Goal: Entertainment & Leisure: Consume media (video, audio)

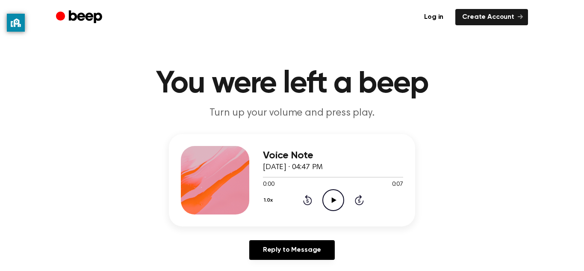
click at [338, 200] on icon "Play Audio" at bounding box center [333, 200] width 22 height 22
click at [338, 199] on icon "Play Audio" at bounding box center [333, 200] width 22 height 22
click at [333, 197] on icon "Play Audio" at bounding box center [333, 200] width 22 height 22
click at [337, 200] on icon "Play Audio" at bounding box center [333, 200] width 22 height 22
click at [339, 199] on icon "Play Audio" at bounding box center [333, 200] width 22 height 22
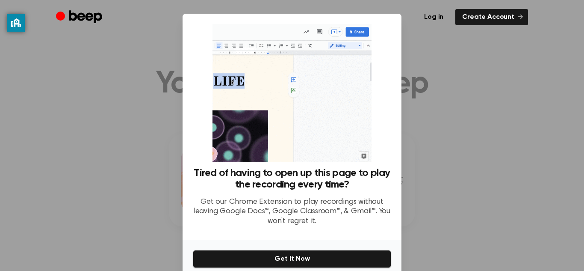
click at [447, 51] on div at bounding box center [292, 135] width 584 height 271
click at [509, 95] on div at bounding box center [292, 135] width 584 height 271
click at [507, 97] on div at bounding box center [292, 135] width 584 height 271
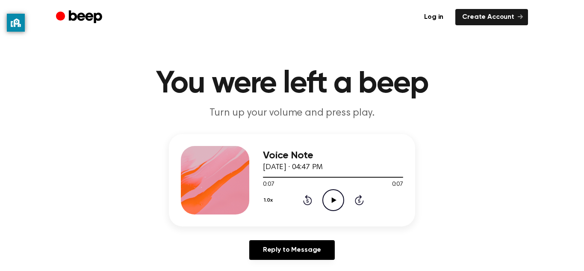
click at [332, 200] on icon at bounding box center [333, 200] width 5 height 6
click at [331, 204] on icon "Play Audio" at bounding box center [333, 200] width 22 height 22
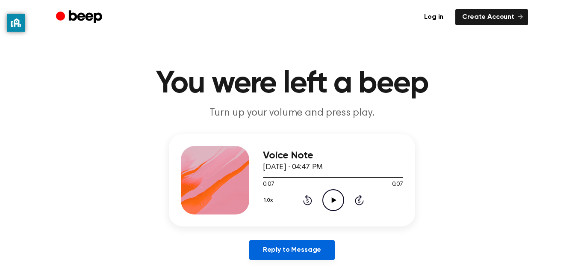
click at [296, 244] on link "Reply to Message" at bounding box center [292, 250] width 86 height 20
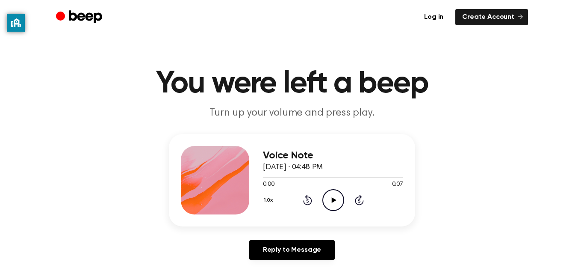
click at [332, 198] on icon at bounding box center [333, 200] width 5 height 6
click at [77, 20] on icon "Beep" at bounding box center [80, 17] width 48 height 17
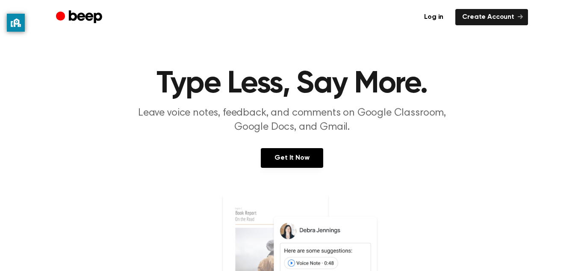
click at [71, 11] on icon "Beep" at bounding box center [85, 16] width 33 height 13
click at [487, 16] on link "Create Account" at bounding box center [491, 17] width 73 height 16
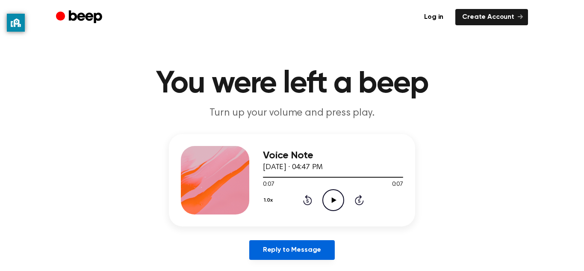
click at [310, 251] on link "Reply to Message" at bounding box center [292, 250] width 86 height 20
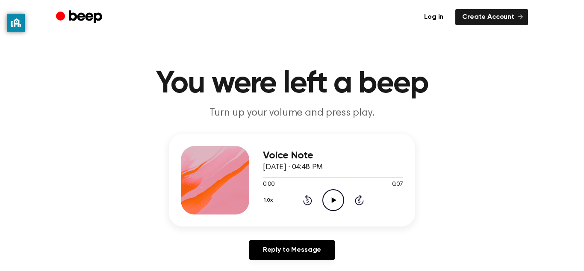
click at [337, 208] on icon "Play Audio" at bounding box center [333, 200] width 22 height 22
click at [303, 125] on main "You were left a beep Turn up your volume and press play. Voice Note August 23, …" at bounding box center [292, 263] width 584 height 527
click at [364, 117] on p "Turn up your volume and press play." at bounding box center [292, 113] width 328 height 14
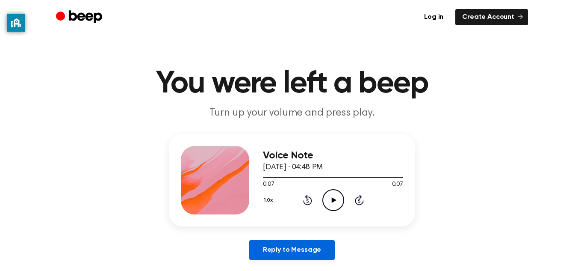
click at [309, 241] on link "Reply to Message" at bounding box center [292, 250] width 86 height 20
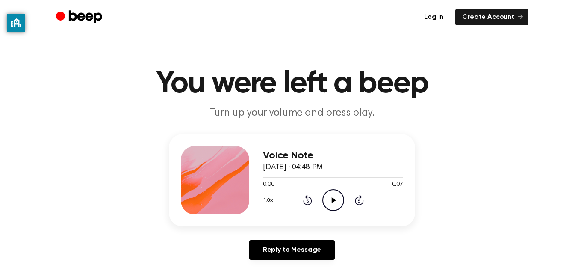
click at [330, 200] on icon "Play Audio" at bounding box center [333, 200] width 22 height 22
click at [329, 204] on icon "Play Audio" at bounding box center [333, 200] width 22 height 22
click at [347, 187] on div "0:07 0:07" at bounding box center [333, 184] width 140 height 9
click at [330, 199] on icon "Play Audio" at bounding box center [333, 200] width 22 height 22
click at [331, 204] on icon "Play Audio" at bounding box center [333, 200] width 22 height 22
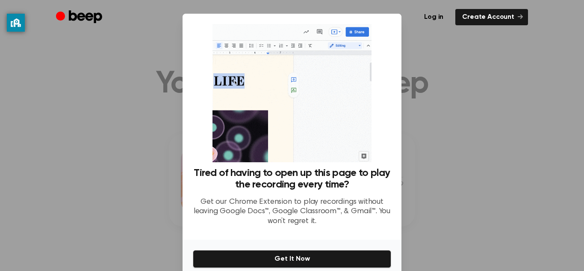
click at [528, 141] on div at bounding box center [292, 135] width 584 height 271
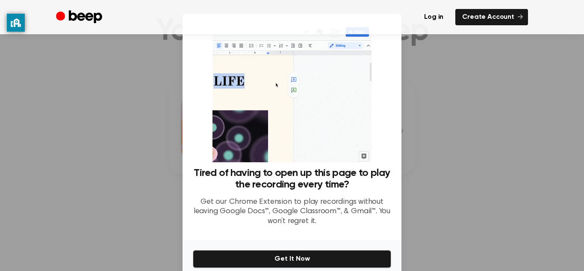
scroll to position [59, 0]
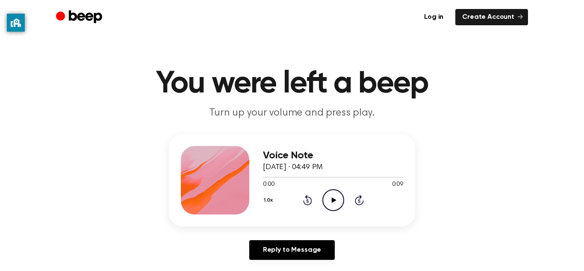
click at [333, 200] on icon at bounding box center [333, 200] width 5 height 6
click at [331, 199] on icon "Play Audio" at bounding box center [333, 200] width 22 height 22
click at [337, 198] on icon "Play Audio" at bounding box center [333, 200] width 22 height 22
click at [339, 200] on icon "Play Audio" at bounding box center [333, 200] width 22 height 22
click at [336, 197] on icon "Play Audio" at bounding box center [333, 200] width 22 height 22
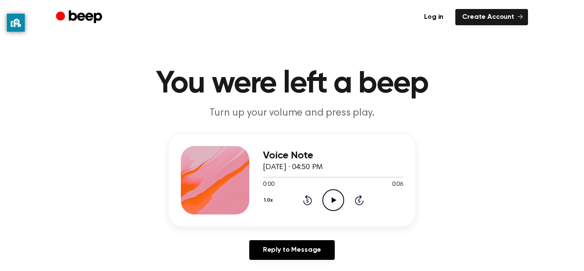
click at [334, 190] on icon "Play Audio" at bounding box center [333, 200] width 22 height 22
click at [323, 197] on circle at bounding box center [333, 199] width 21 height 21
click at [329, 203] on icon "Play Audio" at bounding box center [333, 200] width 22 height 22
click at [337, 200] on icon "Play Audio" at bounding box center [333, 200] width 22 height 22
click at [333, 192] on icon "Play Audio" at bounding box center [333, 200] width 22 height 22
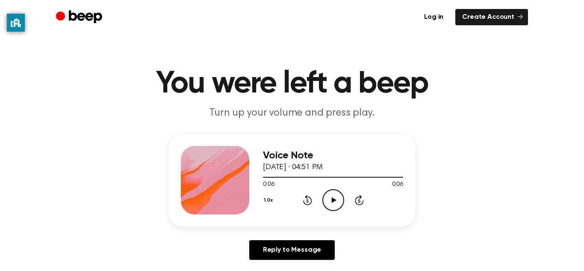
click at [333, 201] on icon at bounding box center [333, 200] width 5 height 6
click at [331, 206] on icon "Play Audio" at bounding box center [333, 200] width 22 height 22
click at [342, 203] on icon "Play Audio" at bounding box center [333, 200] width 22 height 22
click at [334, 195] on icon "Play Audio" at bounding box center [333, 200] width 22 height 22
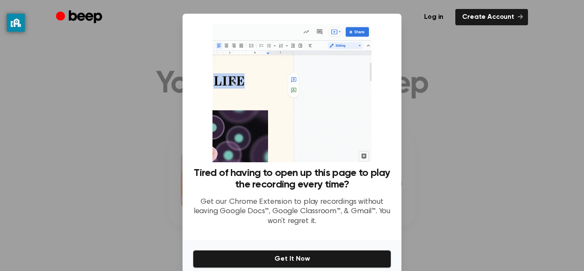
click at [499, 95] on div at bounding box center [292, 135] width 584 height 271
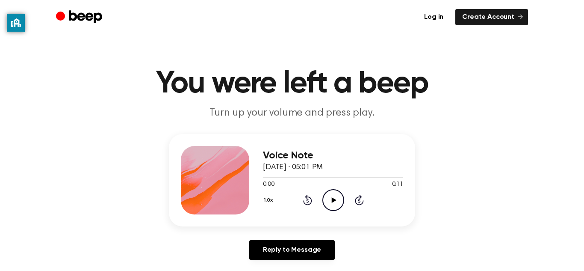
click at [340, 205] on icon "Play Audio" at bounding box center [333, 200] width 22 height 22
click at [337, 194] on icon "Play Audio" at bounding box center [333, 200] width 22 height 22
click at [330, 206] on icon "Play Audio" at bounding box center [333, 200] width 22 height 22
click at [334, 205] on icon "Play Audio" at bounding box center [333, 200] width 22 height 22
click at [341, 198] on icon "Play Audio" at bounding box center [333, 200] width 22 height 22
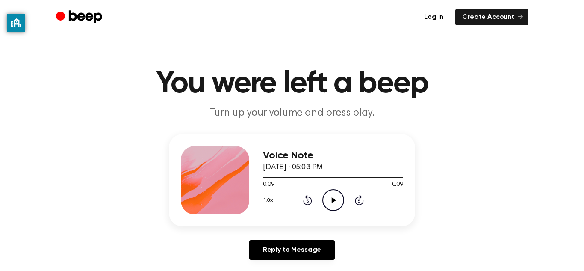
click at [345, 195] on div "1.0x Rewind 5 seconds Play Audio Skip 5 seconds" at bounding box center [333, 200] width 140 height 22
click at [339, 196] on icon "Play Audio" at bounding box center [333, 200] width 22 height 22
click at [340, 203] on icon "Play Audio" at bounding box center [333, 200] width 22 height 22
click at [339, 200] on icon "Play Audio" at bounding box center [333, 200] width 22 height 22
click at [331, 203] on icon "Play Audio" at bounding box center [333, 200] width 22 height 22
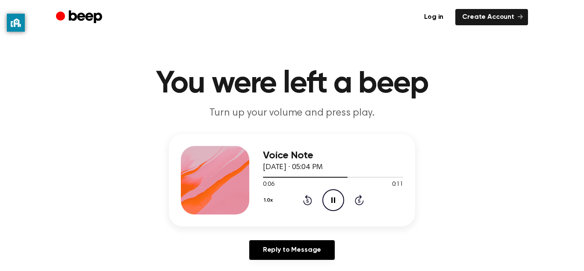
click at [334, 205] on icon "Pause Audio" at bounding box center [333, 200] width 22 height 22
click at [342, 202] on icon "Play Audio" at bounding box center [333, 200] width 22 height 22
click at [331, 216] on div "Voice Note August 23, 2023 · 05:04 PM 0:10 0:11 Your browser does not support t…" at bounding box center [292, 180] width 246 height 92
click at [337, 203] on icon "Play Audio" at bounding box center [333, 200] width 22 height 22
click at [331, 203] on icon "Play Audio" at bounding box center [333, 200] width 22 height 22
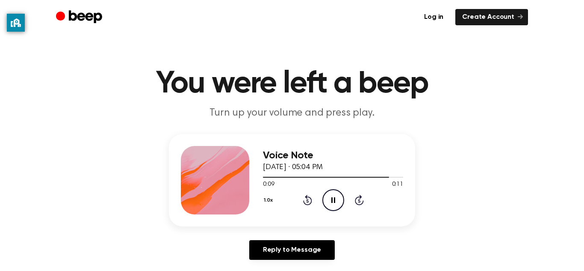
click at [329, 201] on icon "Pause Audio" at bounding box center [333, 200] width 22 height 22
click at [331, 204] on icon "Play Audio" at bounding box center [333, 200] width 22 height 22
click at [333, 207] on icon "Play Audio" at bounding box center [333, 200] width 22 height 22
click at [324, 203] on icon "Play Audio" at bounding box center [333, 200] width 22 height 22
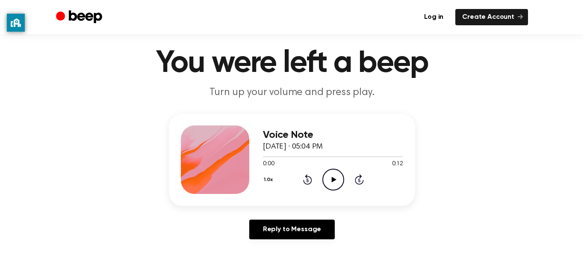
scroll to position [22, 0]
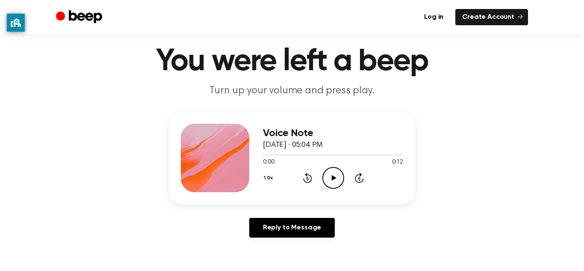
click at [328, 176] on icon "Play Audio" at bounding box center [333, 178] width 22 height 22
click at [307, 176] on icon at bounding box center [307, 177] width 9 height 10
click at [307, 179] on icon "Rewind 5 seconds" at bounding box center [307, 177] width 9 height 11
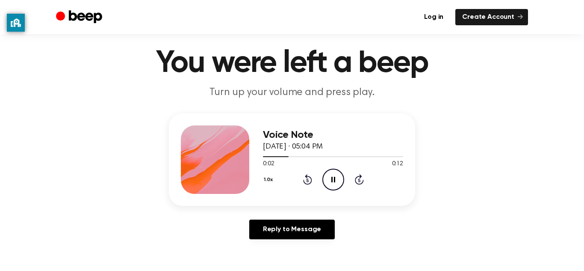
click at [338, 179] on icon "Pause Audio" at bounding box center [333, 179] width 22 height 22
click at [307, 176] on icon at bounding box center [307, 179] width 9 height 10
click at [307, 180] on icon at bounding box center [307, 180] width 2 height 3
click at [339, 177] on icon "Play Audio" at bounding box center [333, 179] width 22 height 22
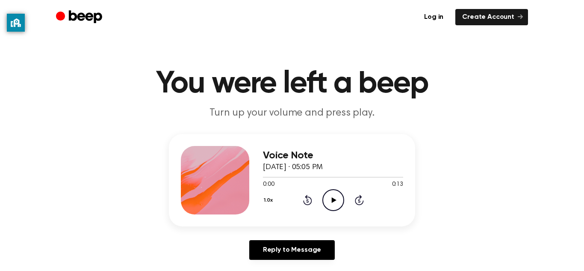
click at [332, 197] on icon "Play Audio" at bounding box center [333, 200] width 22 height 22
click at [327, 197] on icon "Play Audio" at bounding box center [333, 200] width 22 height 22
click at [328, 199] on icon "Play Audio" at bounding box center [333, 200] width 22 height 22
click at [337, 188] on div "0:00 0:12" at bounding box center [333, 184] width 140 height 9
click at [342, 201] on icon "Play Audio" at bounding box center [333, 200] width 22 height 22
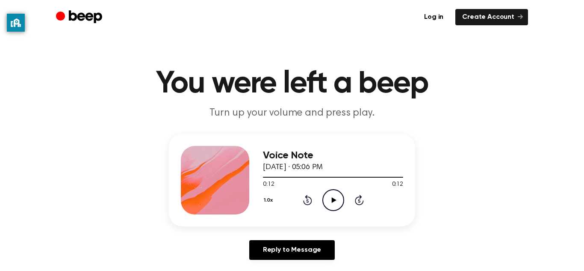
scroll to position [0, 0]
click at [336, 200] on icon "Play Audio" at bounding box center [333, 200] width 22 height 22
click at [329, 196] on icon "Play Audio" at bounding box center [333, 200] width 22 height 22
click at [328, 192] on icon "Play Audio" at bounding box center [333, 200] width 22 height 22
click at [328, 195] on icon "Play Audio" at bounding box center [333, 200] width 22 height 22
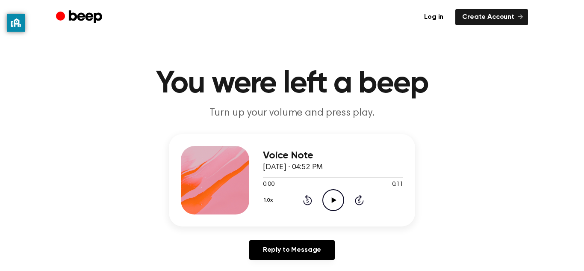
click at [330, 200] on icon "Play Audio" at bounding box center [333, 200] width 22 height 22
click at [333, 209] on icon "Play Audio" at bounding box center [333, 200] width 22 height 22
click at [342, 206] on icon "Play Audio" at bounding box center [333, 200] width 22 height 22
click at [342, 190] on icon "Play Audio" at bounding box center [333, 200] width 22 height 22
click at [327, 193] on icon "Play Audio" at bounding box center [333, 200] width 22 height 22
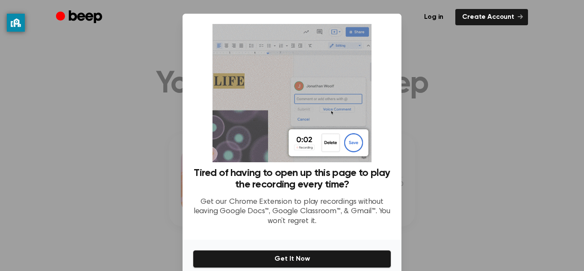
click at [450, 121] on div at bounding box center [292, 135] width 584 height 271
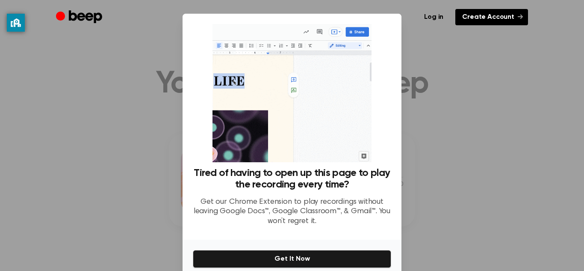
click at [508, 19] on link "Create Account" at bounding box center [491, 17] width 73 height 16
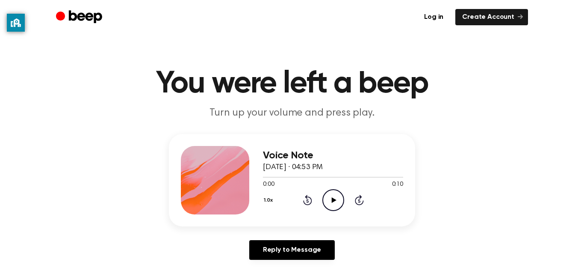
click at [339, 191] on circle at bounding box center [333, 199] width 21 height 21
click at [332, 198] on icon at bounding box center [333, 200] width 5 height 6
click at [336, 205] on icon "Play Audio" at bounding box center [333, 200] width 22 height 22
click at [334, 200] on icon at bounding box center [333, 200] width 4 height 6
click at [341, 202] on icon "Play Audio" at bounding box center [333, 200] width 22 height 22
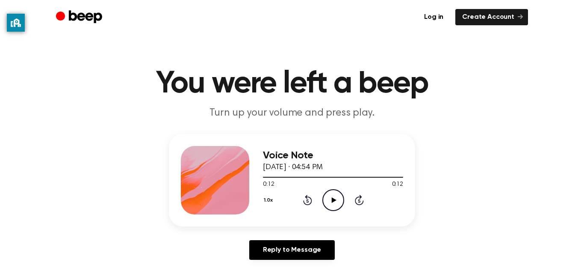
click at [328, 195] on icon "Play Audio" at bounding box center [333, 200] width 22 height 22
click at [334, 202] on icon at bounding box center [333, 200] width 4 height 6
click at [308, 201] on icon at bounding box center [307, 200] width 2 height 3
click at [307, 201] on icon at bounding box center [307, 200] width 2 height 3
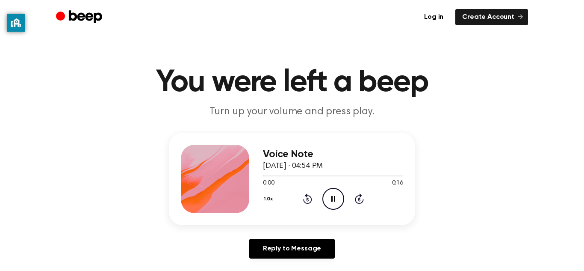
scroll to position [1, 0]
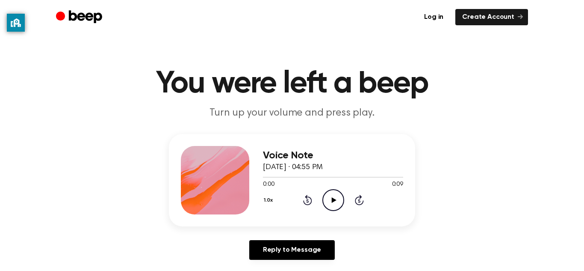
click at [329, 204] on icon "Play Audio" at bounding box center [333, 200] width 22 height 22
click at [339, 199] on icon "Play Audio" at bounding box center [333, 200] width 22 height 22
click at [332, 201] on icon at bounding box center [333, 200] width 5 height 6
click at [335, 194] on icon "Play Audio" at bounding box center [333, 200] width 22 height 22
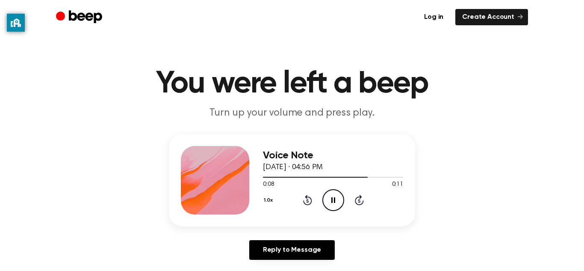
click at [307, 201] on icon at bounding box center [307, 200] width 2 height 3
click at [307, 205] on icon at bounding box center [307, 200] width 9 height 10
click at [307, 201] on icon at bounding box center [307, 200] width 2 height 3
click at [304, 202] on icon at bounding box center [307, 200] width 9 height 10
click at [307, 201] on icon at bounding box center [307, 200] width 2 height 3
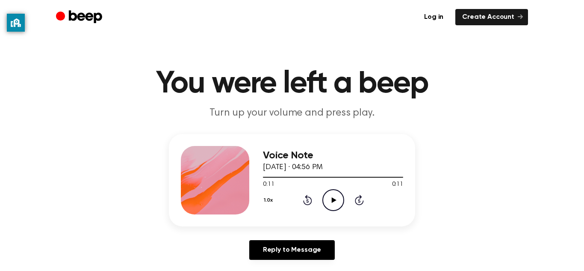
click at [335, 199] on icon "Play Audio" at bounding box center [333, 200] width 22 height 22
click at [334, 214] on div "Voice Note [DATE] · 04:57 PM 0:00 0:17 Your browser does not support the [objec…" at bounding box center [292, 180] width 246 height 92
click at [346, 201] on div "1.0x Rewind 5 seconds Play Audio Skip 5 seconds" at bounding box center [333, 200] width 140 height 22
click at [331, 198] on icon "Play Audio" at bounding box center [333, 200] width 22 height 22
click at [334, 194] on icon "Play Audio" at bounding box center [333, 200] width 22 height 22
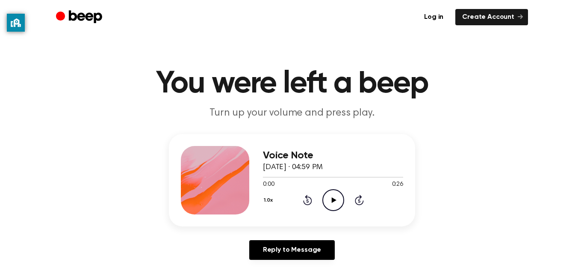
click at [330, 191] on icon "Play Audio" at bounding box center [333, 200] width 22 height 22
click at [337, 200] on icon "Play Audio" at bounding box center [333, 200] width 22 height 22
click at [336, 188] on div "0:00 0:19" at bounding box center [333, 184] width 140 height 9
click at [333, 200] on icon at bounding box center [333, 200] width 5 height 6
click at [343, 212] on div "Voice Note August 23, 2023 · 04:52 PM 0:00 0:11 Your browser does not support t…" at bounding box center [333, 180] width 140 height 68
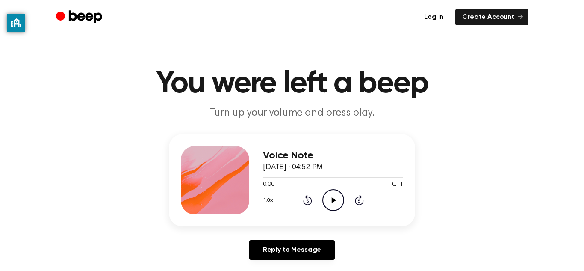
click at [335, 205] on icon "Play Audio" at bounding box center [333, 200] width 22 height 22
click at [334, 200] on icon at bounding box center [333, 200] width 5 height 6
click at [569, 86] on header "You were left a beep Turn up your volume and press play." at bounding box center [292, 94] width 564 height 52
click at [339, 196] on icon "Play Audio" at bounding box center [333, 200] width 22 height 22
click at [342, 208] on icon "Play Audio" at bounding box center [333, 200] width 22 height 22
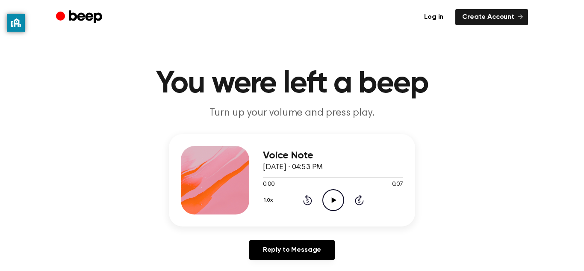
click at [345, 200] on div "1.0x Rewind 5 seconds Play Audio Skip 5 seconds" at bounding box center [333, 200] width 140 height 22
click at [327, 195] on icon "Play Audio" at bounding box center [333, 200] width 22 height 22
click at [327, 191] on circle at bounding box center [333, 199] width 21 height 21
click at [337, 201] on icon "Play Audio" at bounding box center [333, 200] width 22 height 22
click at [337, 198] on icon "Play Audio" at bounding box center [333, 200] width 22 height 22
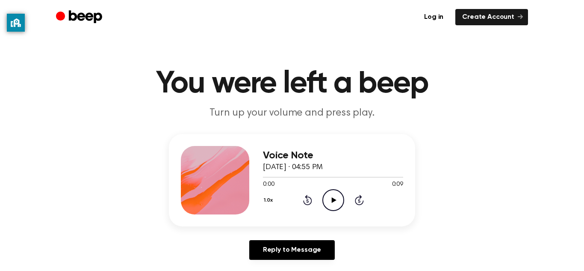
click at [333, 200] on icon at bounding box center [333, 200] width 5 height 6
click at [330, 203] on icon "Play Audio" at bounding box center [333, 200] width 22 height 22
click at [340, 194] on icon "Play Audio" at bounding box center [333, 200] width 22 height 22
click at [330, 201] on icon "Play Audio" at bounding box center [333, 200] width 22 height 22
click at [343, 200] on circle at bounding box center [333, 199] width 21 height 21
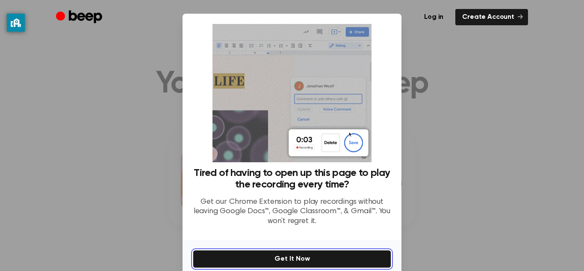
click at [310, 257] on button "Get It Now" at bounding box center [292, 259] width 198 height 18
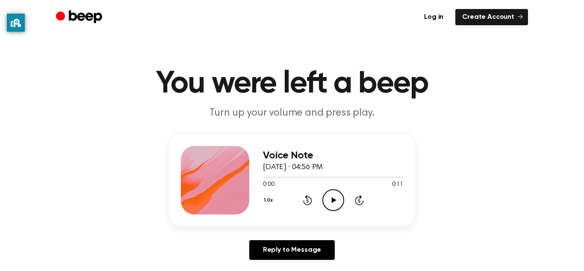
click at [326, 198] on icon "Play Audio" at bounding box center [333, 200] width 22 height 22
click at [341, 202] on icon "Play Audio" at bounding box center [333, 200] width 22 height 22
click at [307, 201] on icon at bounding box center [307, 200] width 2 height 3
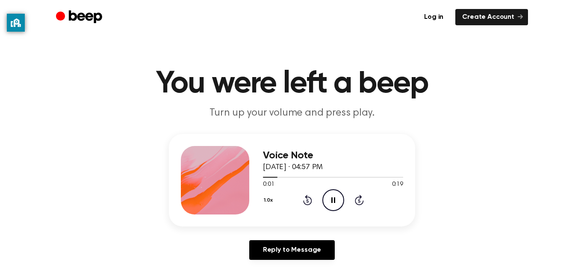
click at [309, 201] on icon "Rewind 5 seconds" at bounding box center [307, 199] width 9 height 11
click at [307, 201] on icon at bounding box center [307, 200] width 2 height 3
click at [328, 197] on icon "Play Audio" at bounding box center [333, 200] width 22 height 22
click at [333, 192] on icon "Play Audio" at bounding box center [333, 200] width 22 height 22
click at [331, 201] on icon "Play Audio" at bounding box center [333, 200] width 22 height 22
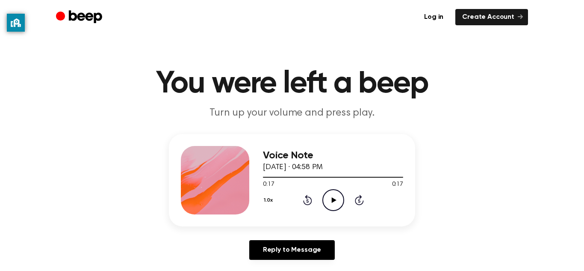
click at [325, 204] on icon "Play Audio" at bounding box center [333, 200] width 22 height 22
click at [342, 205] on circle at bounding box center [333, 199] width 21 height 21
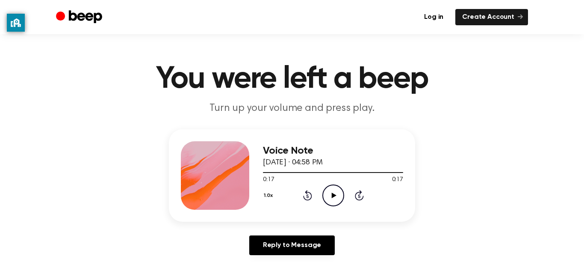
scroll to position [7, 0]
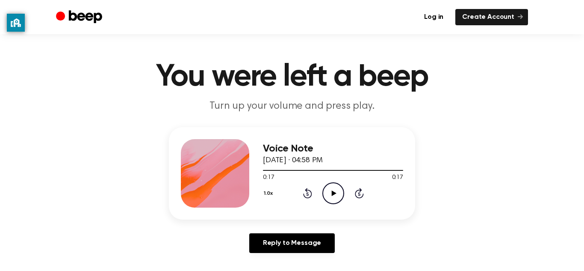
click at [326, 193] on icon "Play Audio" at bounding box center [333, 193] width 22 height 22
click at [330, 195] on icon "Play Audio" at bounding box center [333, 193] width 22 height 22
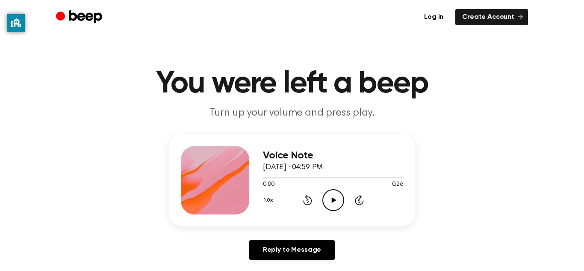
click at [339, 203] on icon "Play Audio" at bounding box center [333, 200] width 22 height 22
click at [334, 202] on icon "Play Audio" at bounding box center [333, 200] width 22 height 22
click at [336, 205] on icon "Play Audio" at bounding box center [333, 200] width 22 height 22
click at [335, 200] on icon at bounding box center [333, 200] width 5 height 6
click at [333, 201] on icon at bounding box center [333, 200] width 5 height 6
